Goal: Information Seeking & Learning: Check status

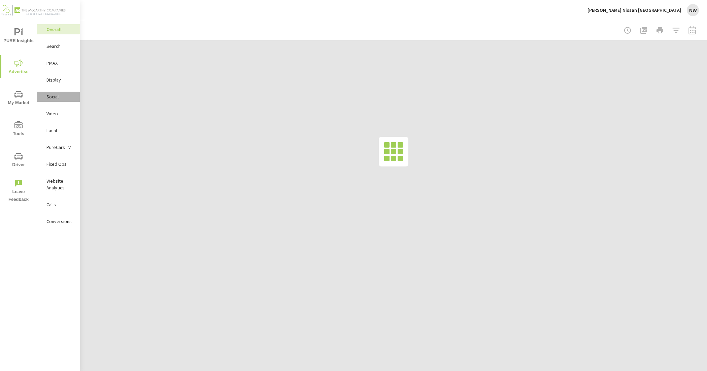
click at [61, 98] on p "Social" at bounding box center [60, 96] width 28 height 7
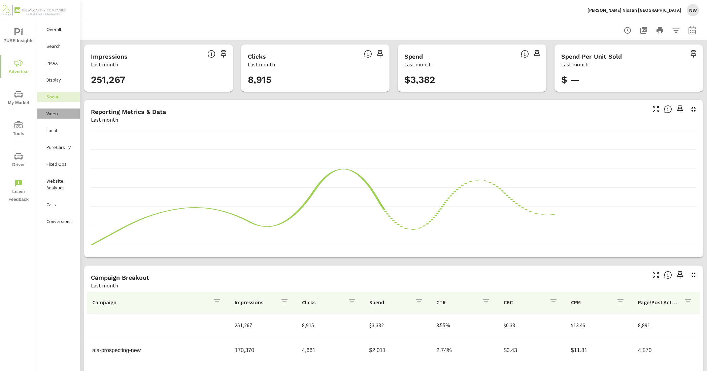
click at [60, 110] on p "Video" at bounding box center [60, 113] width 28 height 7
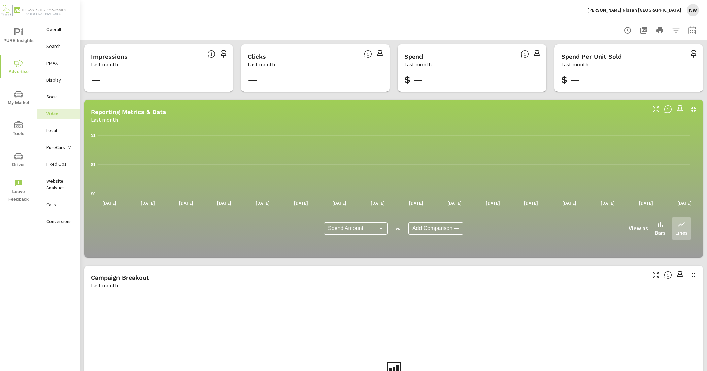
click at [55, 93] on p "Social" at bounding box center [60, 96] width 28 height 7
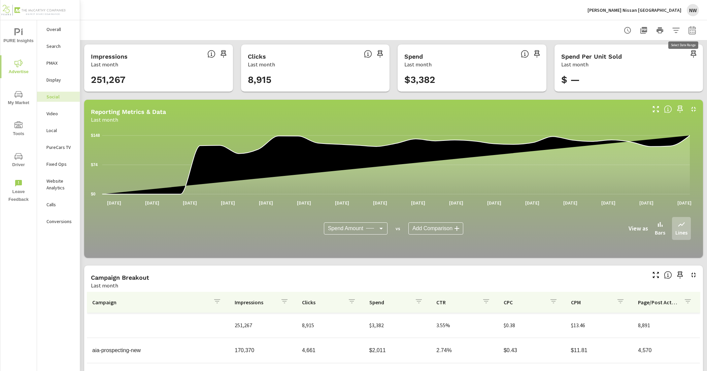
click at [691, 33] on button "button" at bounding box center [692, 30] width 13 height 13
select select "Last month"
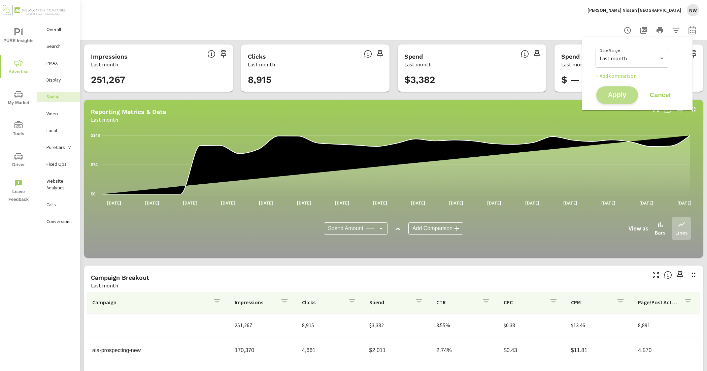
click at [623, 98] on span "Apply" at bounding box center [618, 95] width 28 height 6
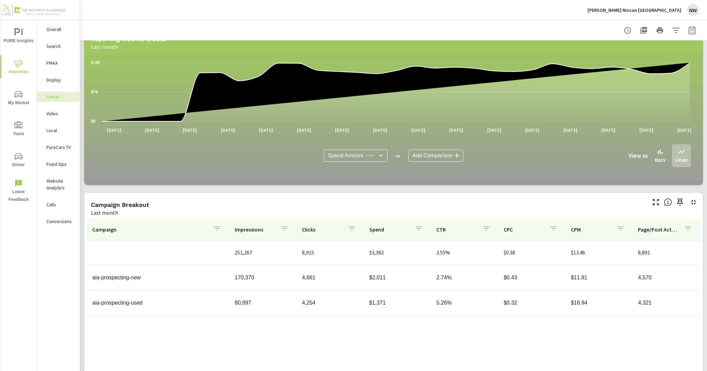
scroll to position [111, 0]
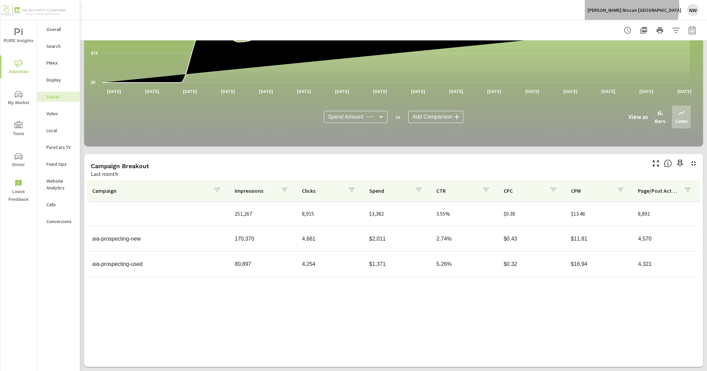
click at [655, 7] on p "[PERSON_NAME] Nissan [GEOGRAPHIC_DATA]" at bounding box center [635, 10] width 94 height 6
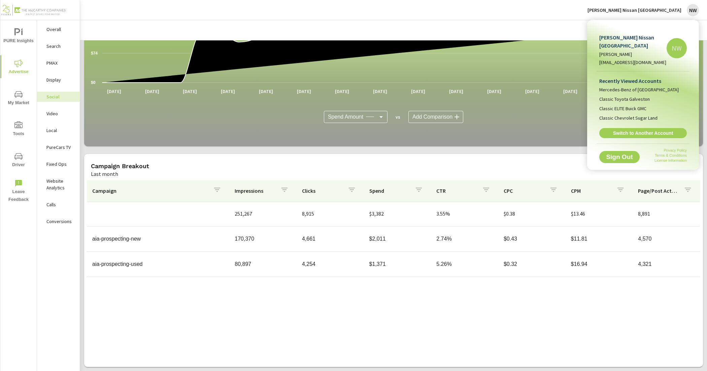
click at [659, 130] on span "Switch to Another Account" at bounding box center [643, 133] width 80 height 6
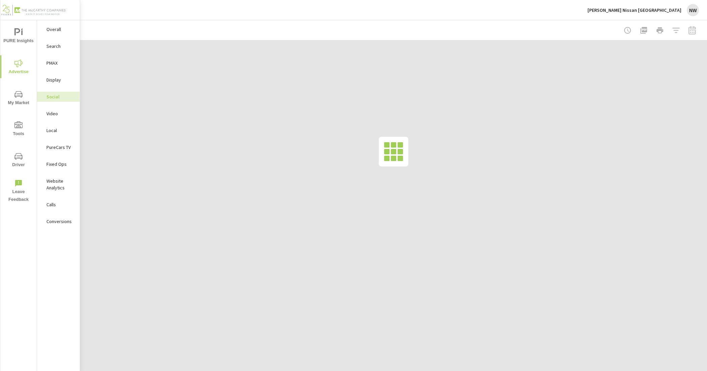
click at [651, 8] on p "[PERSON_NAME] Nissan [GEOGRAPHIC_DATA]" at bounding box center [635, 10] width 94 height 6
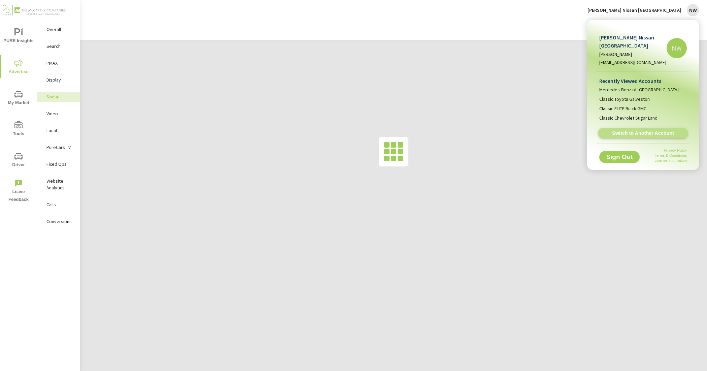
click at [620, 132] on span "Switch to Another Account" at bounding box center [643, 133] width 83 height 6
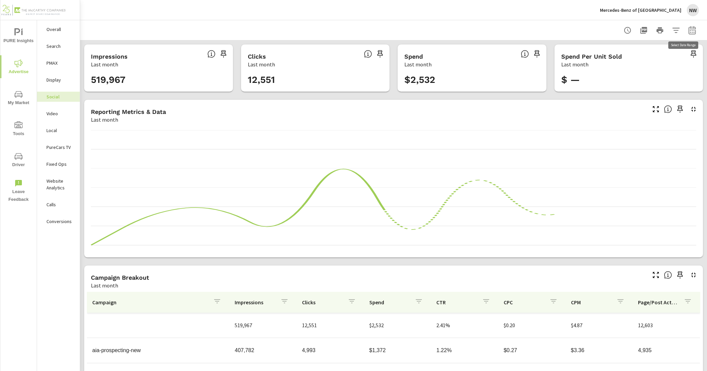
click at [686, 30] on button "button" at bounding box center [692, 30] width 13 height 13
select select "Last month"
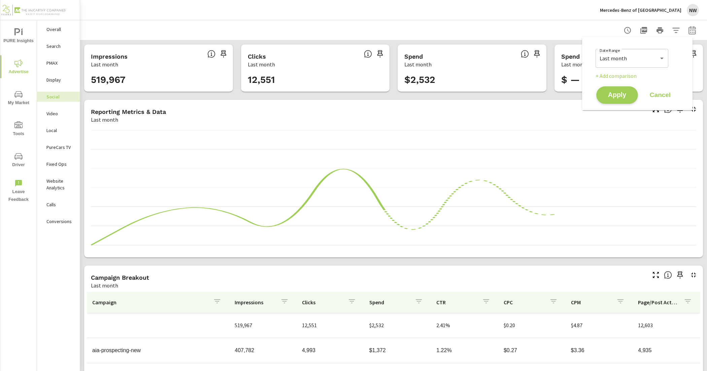
click at [627, 95] on span "Apply" at bounding box center [618, 95] width 28 height 6
